Goal: Information Seeking & Learning: Learn about a topic

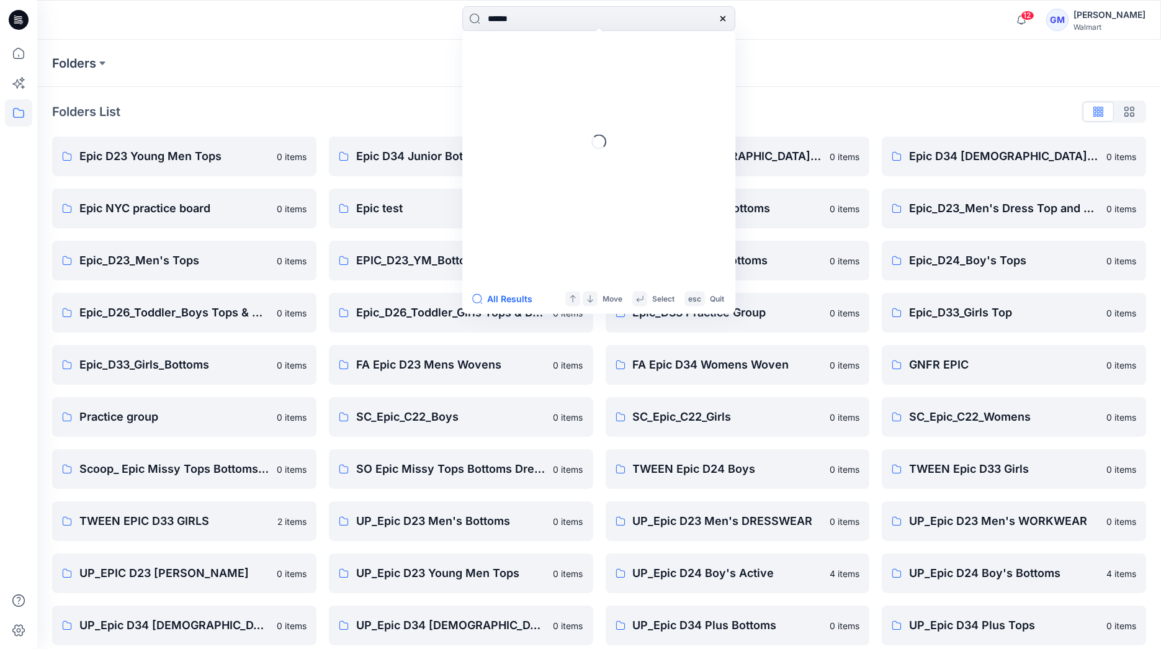
type input "******"
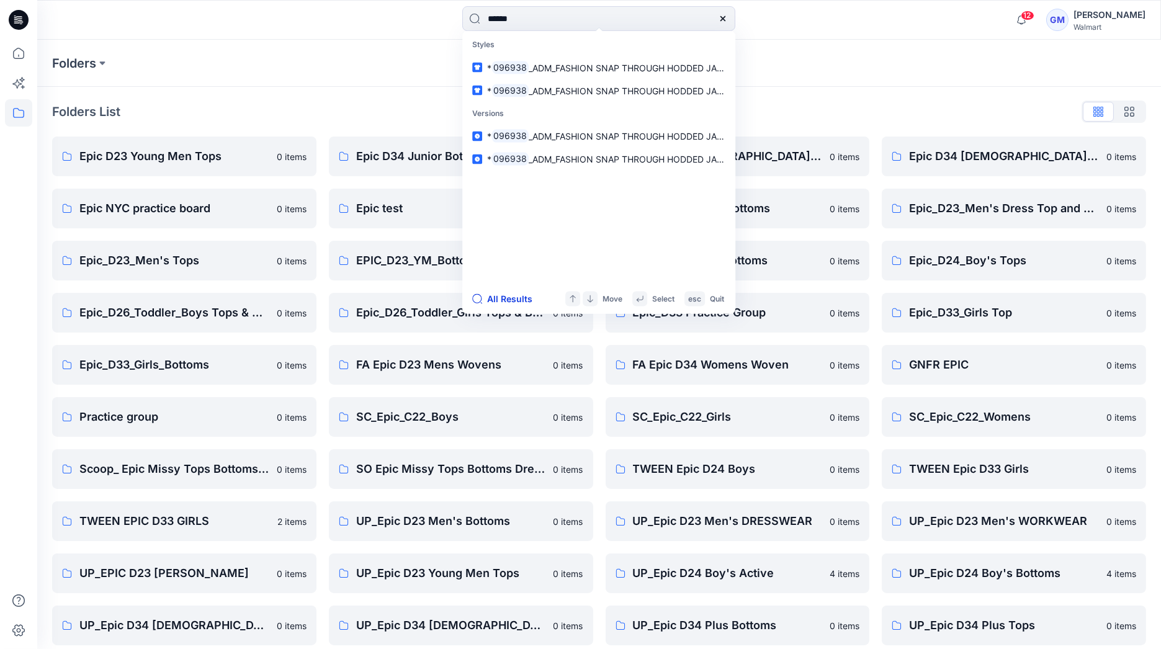
click at [506, 297] on button "All Results" at bounding box center [506, 299] width 68 height 15
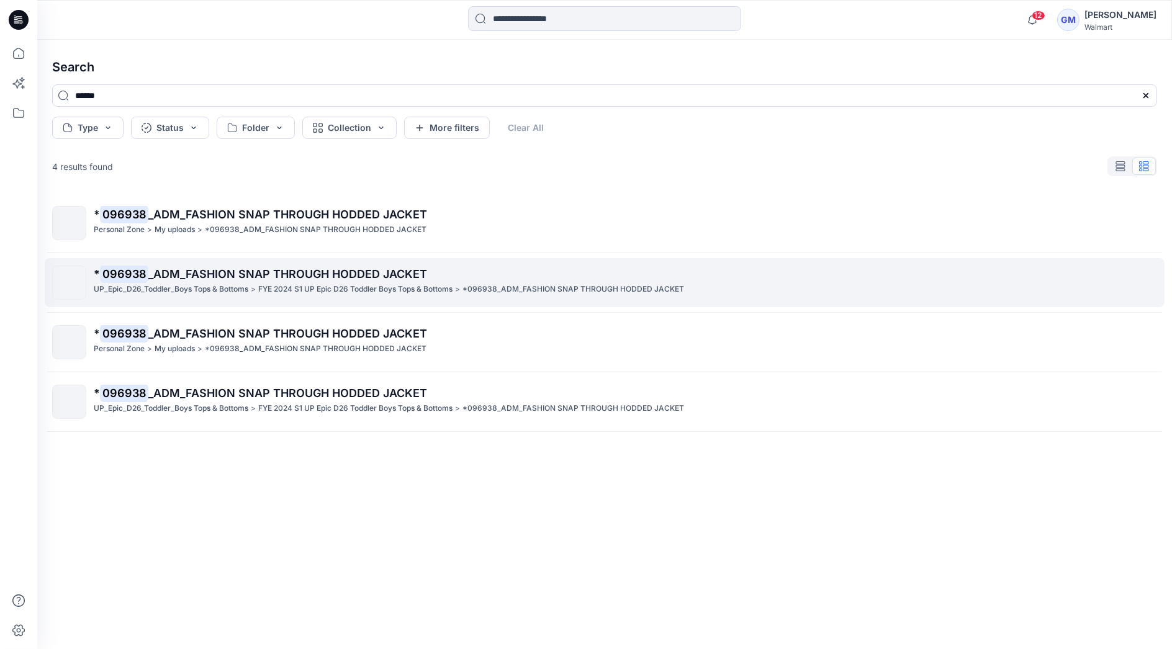
click at [228, 286] on p "UP_Epic_D26_Toddler_Boys Tops & Bottoms" at bounding box center [171, 289] width 155 height 13
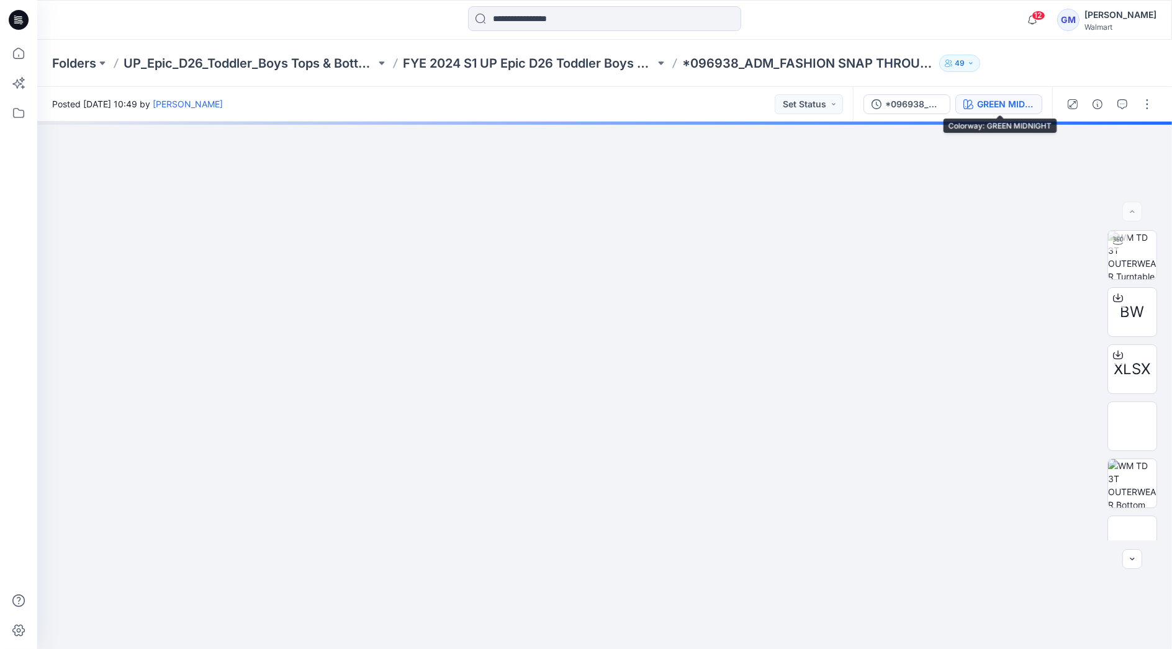
click at [1000, 104] on div "GREEN MIDNIGHT" at bounding box center [1005, 104] width 57 height 14
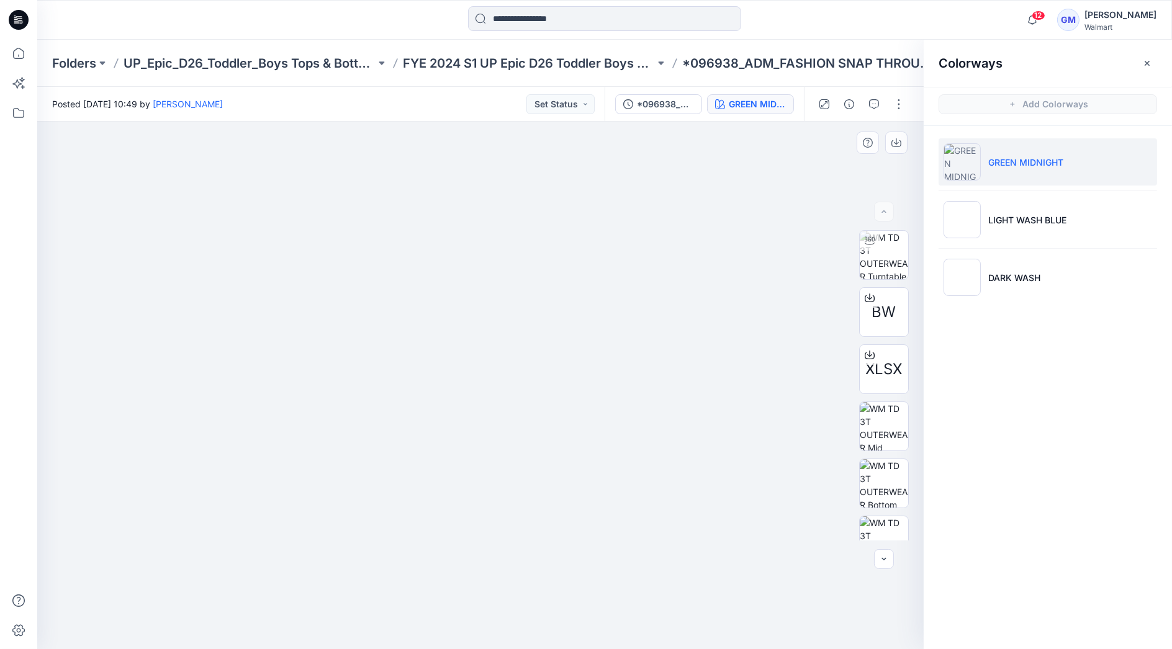
click at [807, 146] on div at bounding box center [480, 386] width 886 height 528
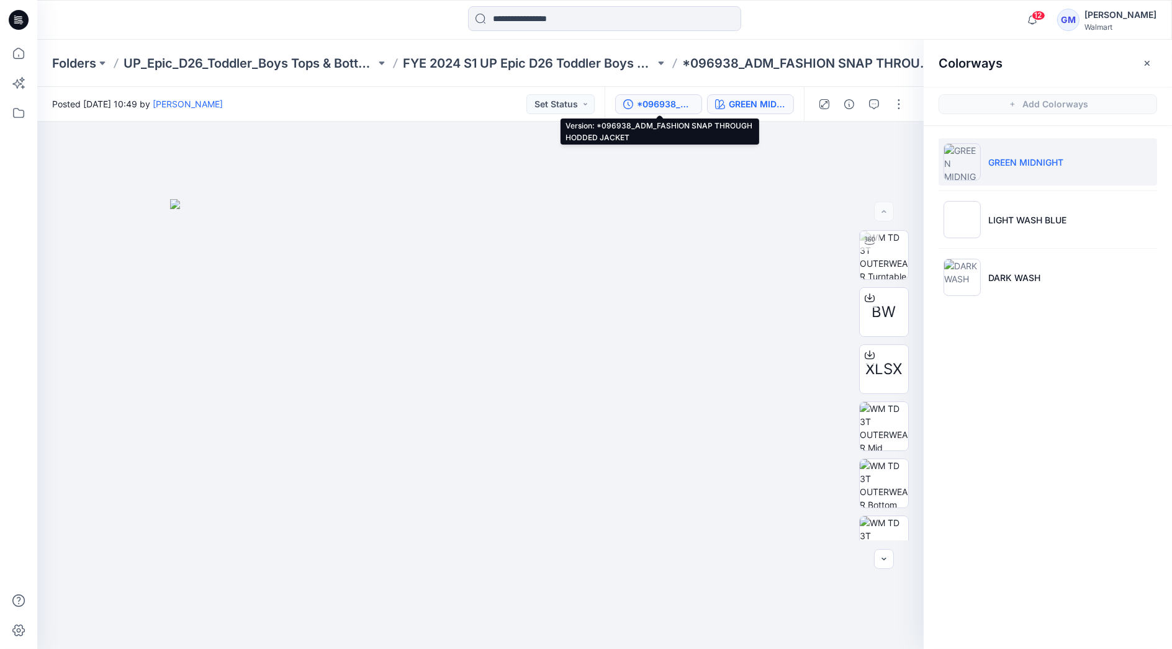
click at [675, 102] on div "*096938_ADM_FASHION SNAP THROUGH HODDED JACKET" at bounding box center [665, 104] width 57 height 14
